Goal: Task Accomplishment & Management: Complete application form

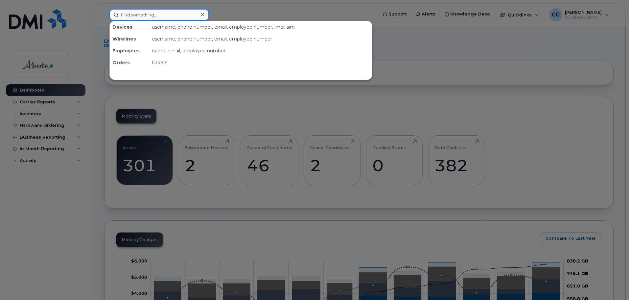
click at [150, 12] on input at bounding box center [159, 15] width 100 height 12
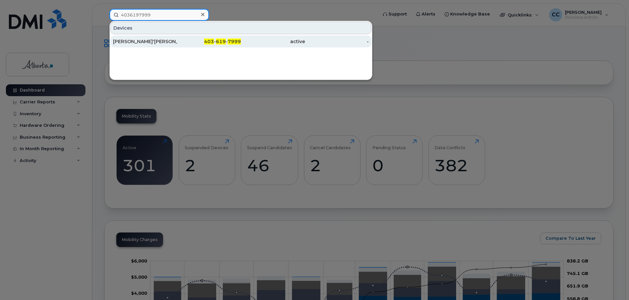
type input "4036197999"
click at [220, 42] on span "619" at bounding box center [221, 41] width 10 height 6
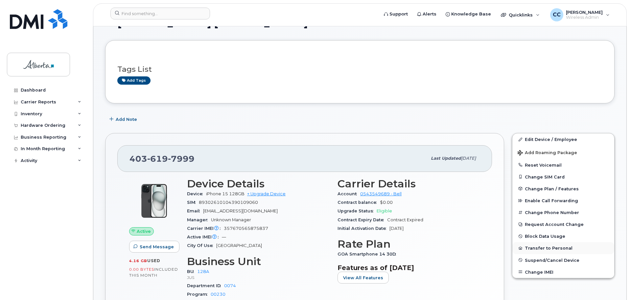
scroll to position [33, 0]
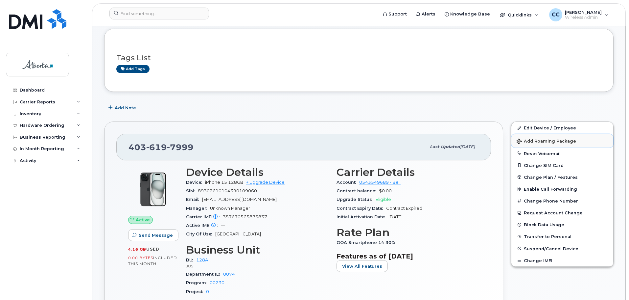
click at [564, 141] on span "Add Roaming Package" at bounding box center [547, 141] width 60 height 6
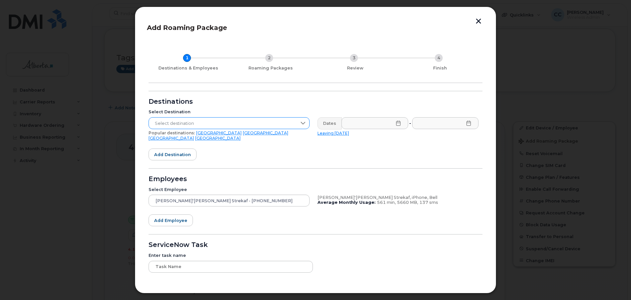
click at [273, 124] on span "Select destination" at bounding box center [223, 123] width 148 height 12
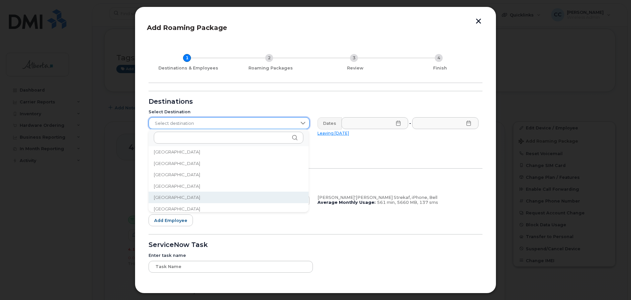
scroll to position [732, 0]
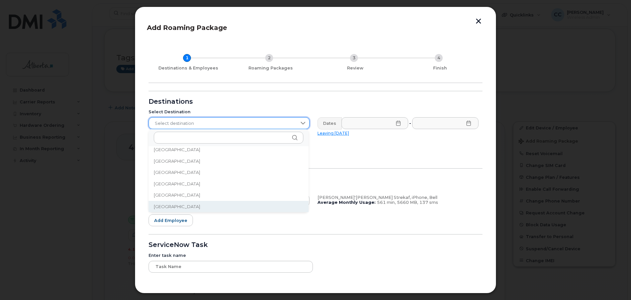
click at [167, 207] on span "[GEOGRAPHIC_DATA]" at bounding box center [177, 206] width 46 height 6
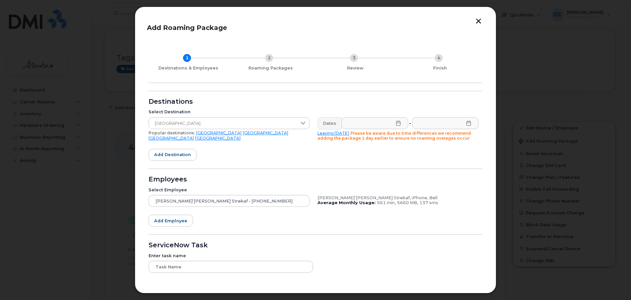
click at [398, 125] on icon at bounding box center [398, 122] width 4 height 5
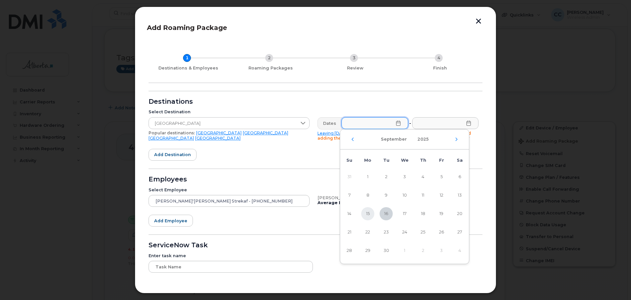
click at [370, 213] on span "15" at bounding box center [367, 213] width 13 height 13
type input "[DATE]"
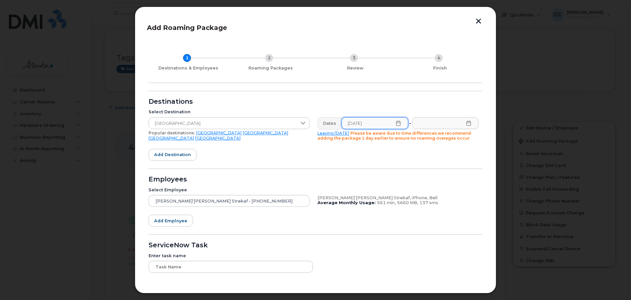
click at [468, 123] on icon at bounding box center [469, 122] width 4 height 5
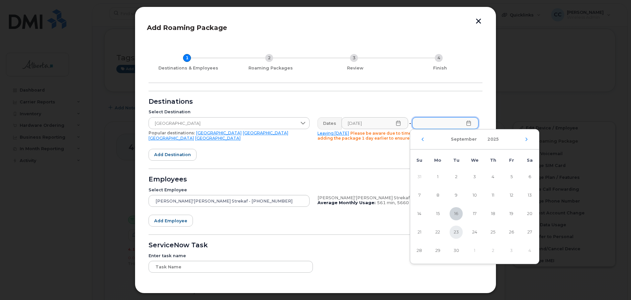
click at [455, 230] on span "23" at bounding box center [456, 231] width 13 height 13
type input "[DATE]"
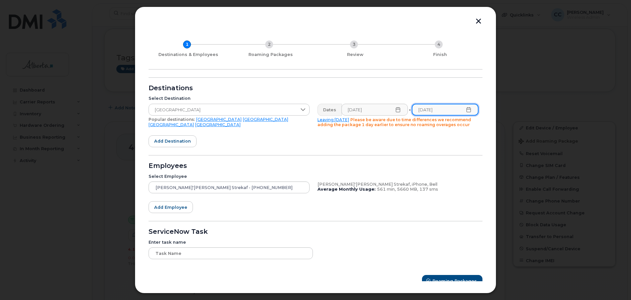
scroll to position [21, 0]
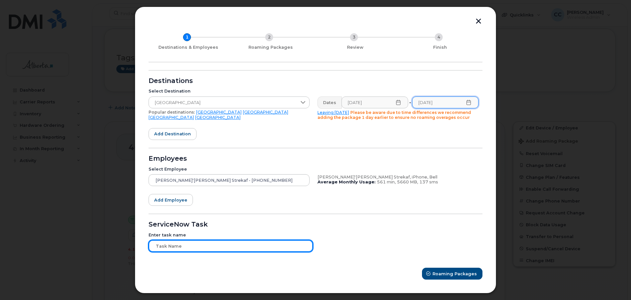
click at [218, 244] on input "text" at bounding box center [231, 246] width 164 height 12
type input "Add roaming Plan"
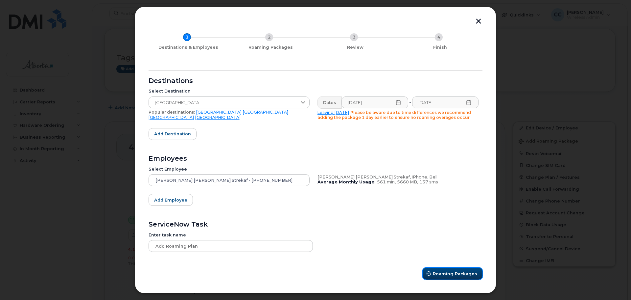
click at [450, 268] on button "Roaming Packages" at bounding box center [453, 273] width 60 height 12
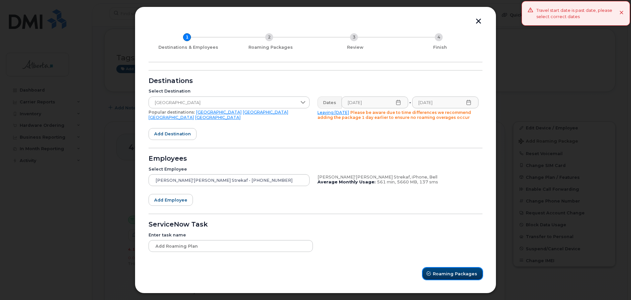
scroll to position [0, 0]
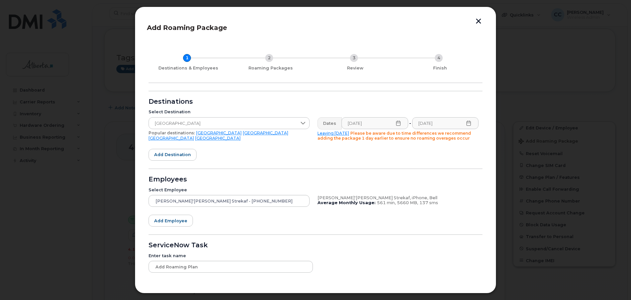
click at [396, 122] on icon at bounding box center [398, 122] width 4 height 5
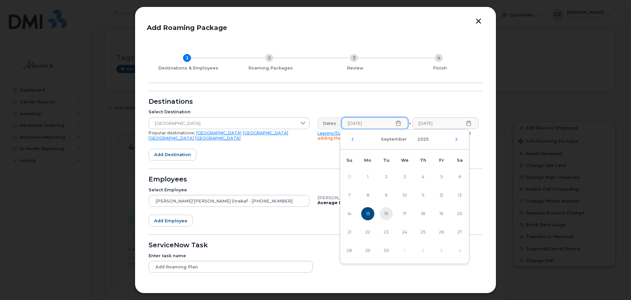
click at [387, 213] on span "16" at bounding box center [386, 213] width 13 height 13
type input "[DATE]"
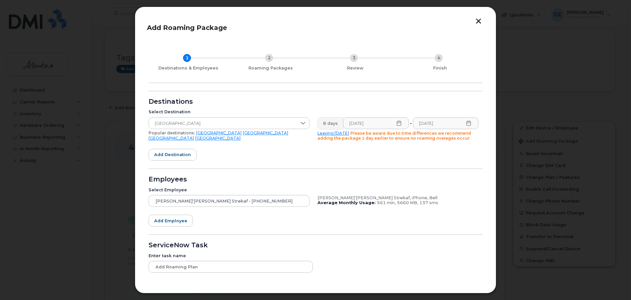
click at [467, 123] on icon at bounding box center [468, 122] width 5 height 5
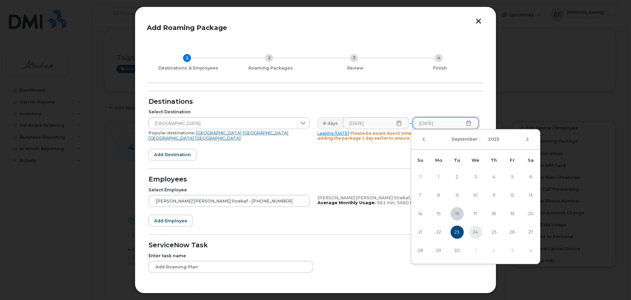
click at [477, 229] on span "24" at bounding box center [475, 231] width 13 height 13
type input "[DATE]"
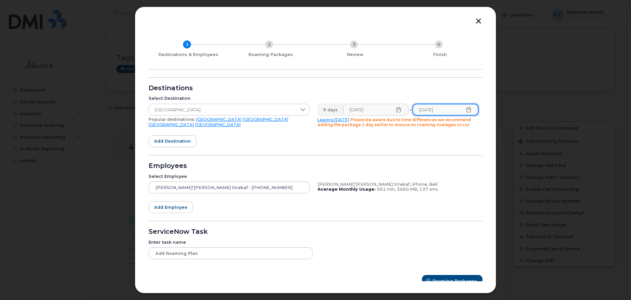
scroll to position [21, 0]
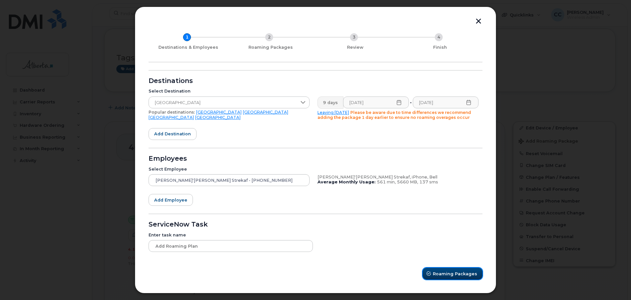
click at [454, 274] on span "Roaming Packages" at bounding box center [455, 273] width 44 height 6
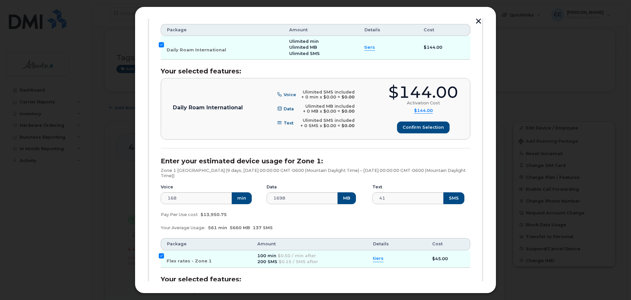
scroll to position [218, 0]
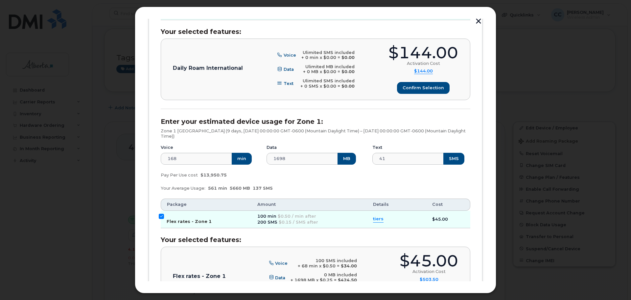
click at [163, 216] on input "Flex rates - Zone 1" at bounding box center [161, 215] width 5 height 5
checkbox input "false"
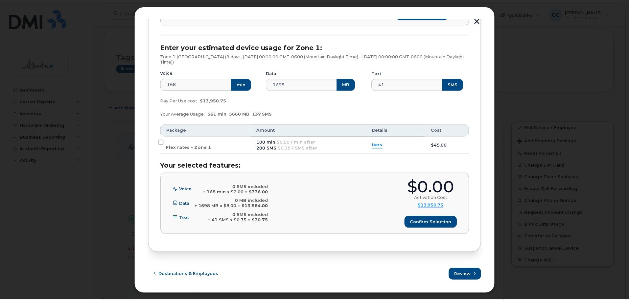
scroll to position [292, 0]
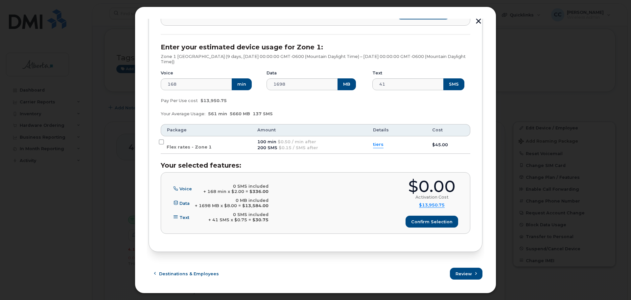
click at [477, 21] on button "button" at bounding box center [479, 21] width 10 height 7
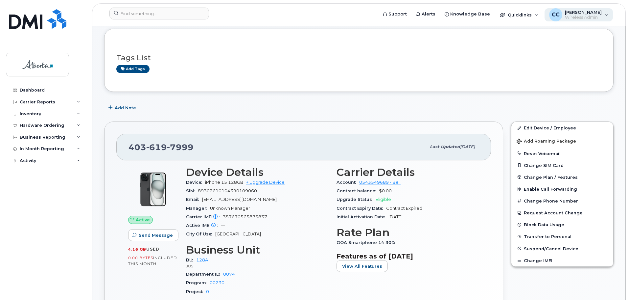
click at [609, 16] on div "CC [PERSON_NAME] Wireless Admin" at bounding box center [579, 14] width 69 height 13
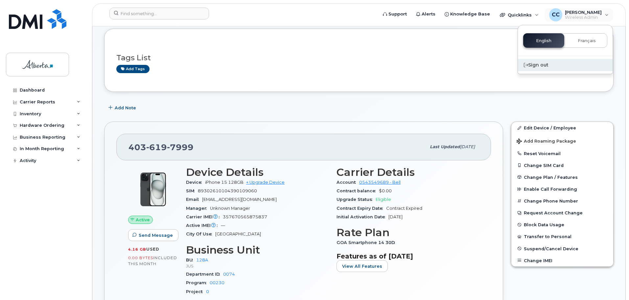
click at [535, 63] on div "Sign out" at bounding box center [565, 65] width 95 height 12
